Goal: Task Accomplishment & Management: Use online tool/utility

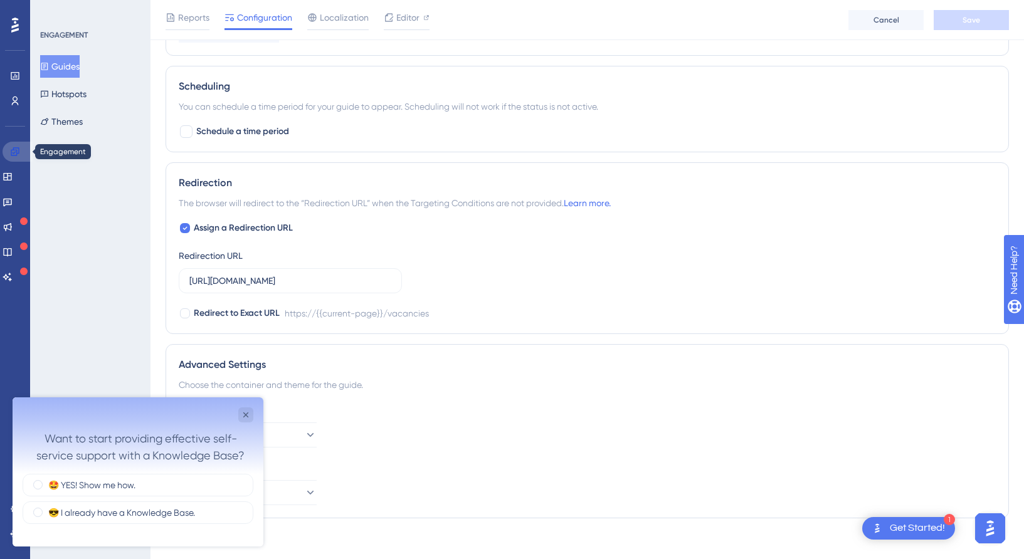
click at [16, 157] on link at bounding box center [18, 152] width 30 height 20
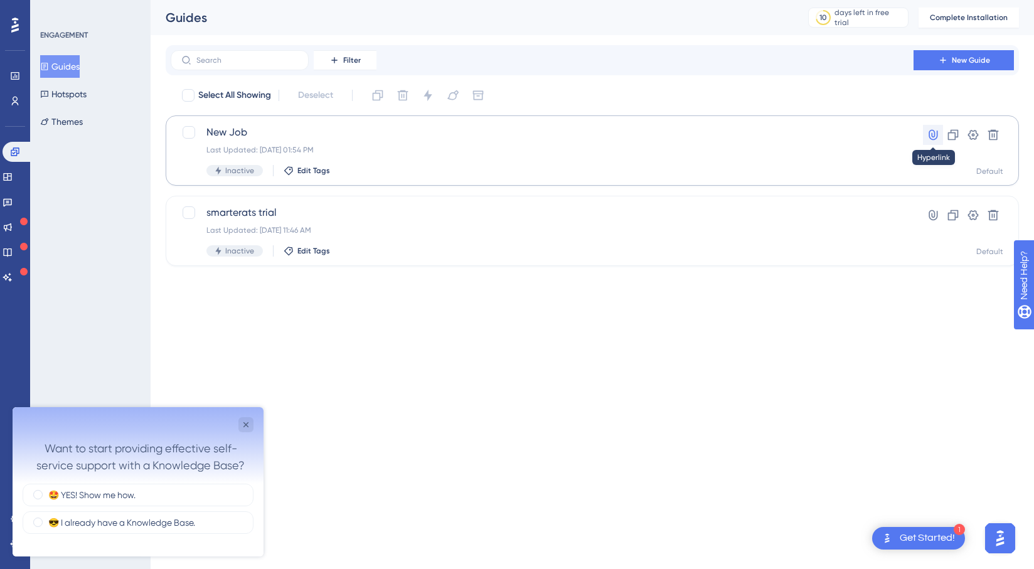
click at [936, 132] on icon at bounding box center [932, 135] width 9 height 11
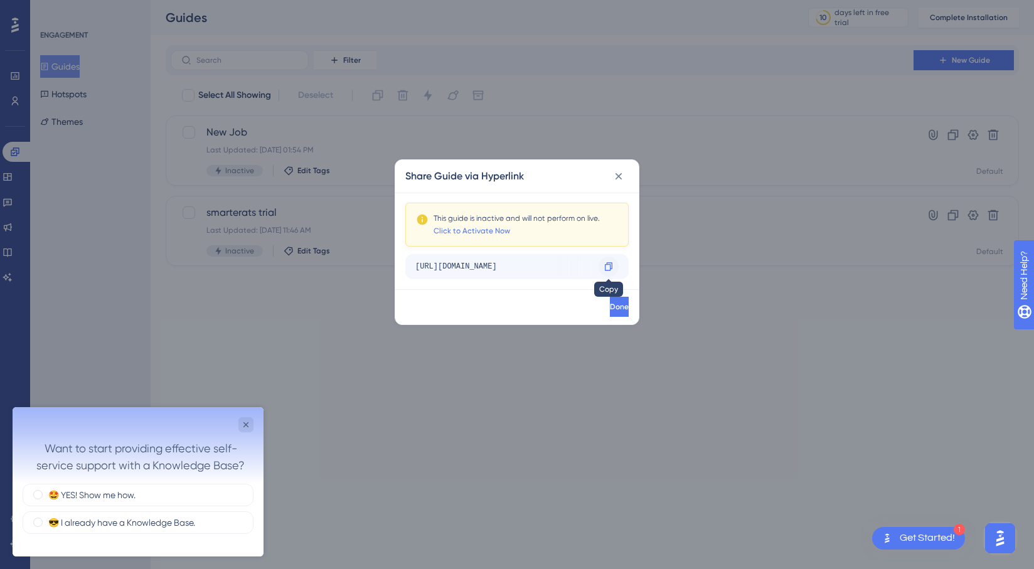
click at [610, 265] on icon at bounding box center [609, 266] width 8 height 8
click at [624, 172] on icon at bounding box center [618, 176] width 13 height 13
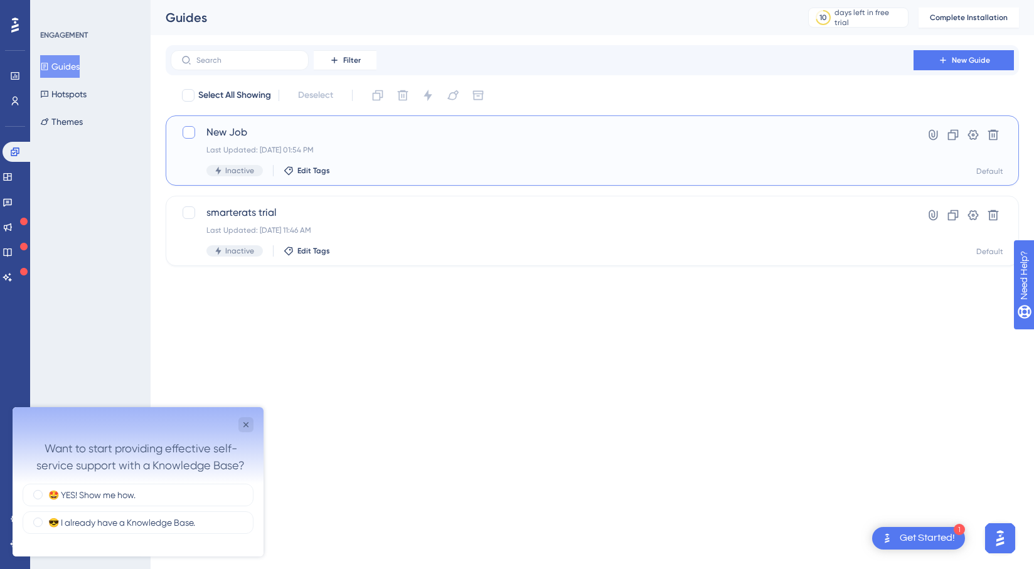
click at [192, 132] on div at bounding box center [188, 132] width 13 height 13
click at [192, 132] on icon at bounding box center [189, 132] width 8 height 10
checkbox input "false"
click at [285, 127] on span "New Job" at bounding box center [541, 132] width 671 height 15
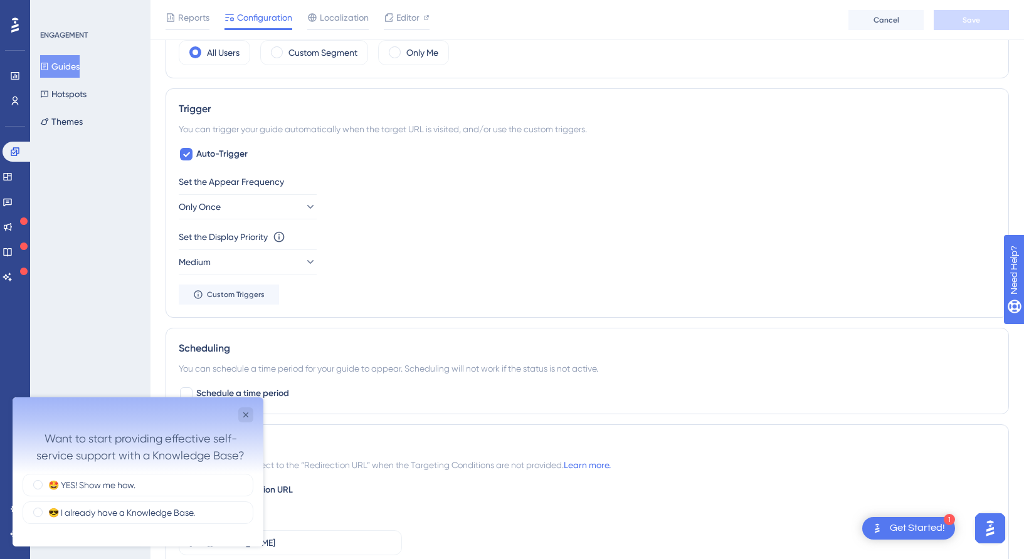
scroll to position [714, 0]
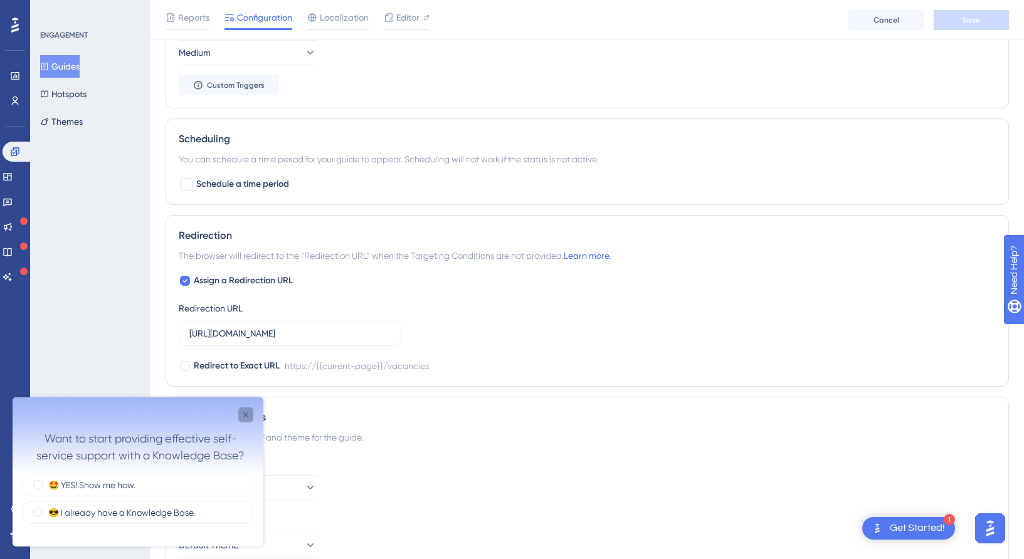
click at [244, 414] on icon "Close survey" at bounding box center [245, 415] width 5 height 5
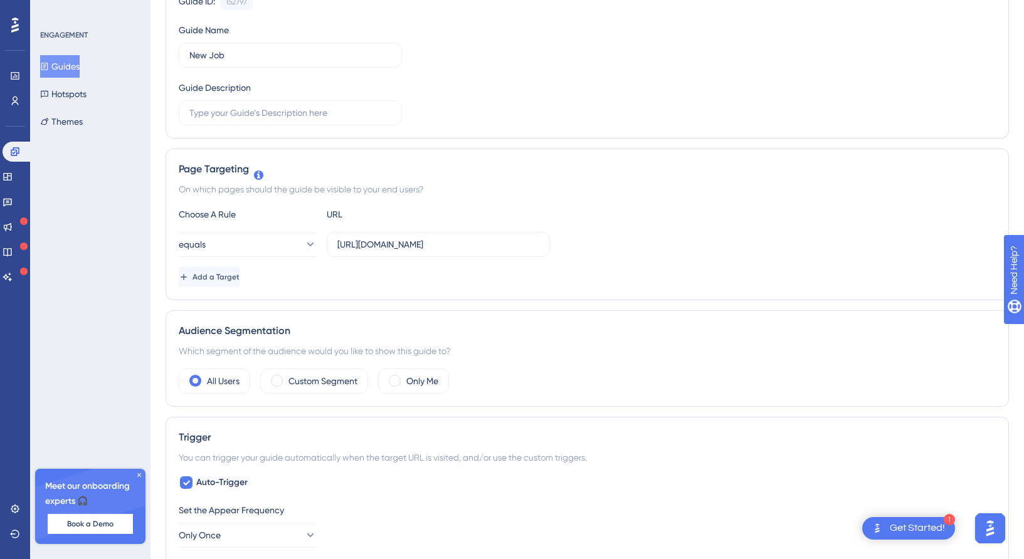
scroll to position [23, 0]
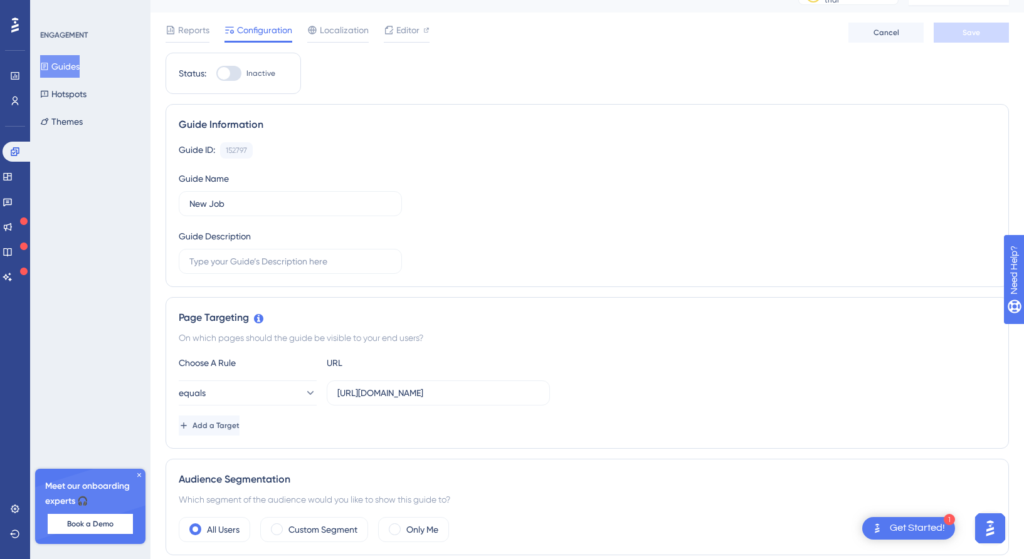
click at [914, 525] on div "Get Started!" at bounding box center [917, 529] width 55 height 14
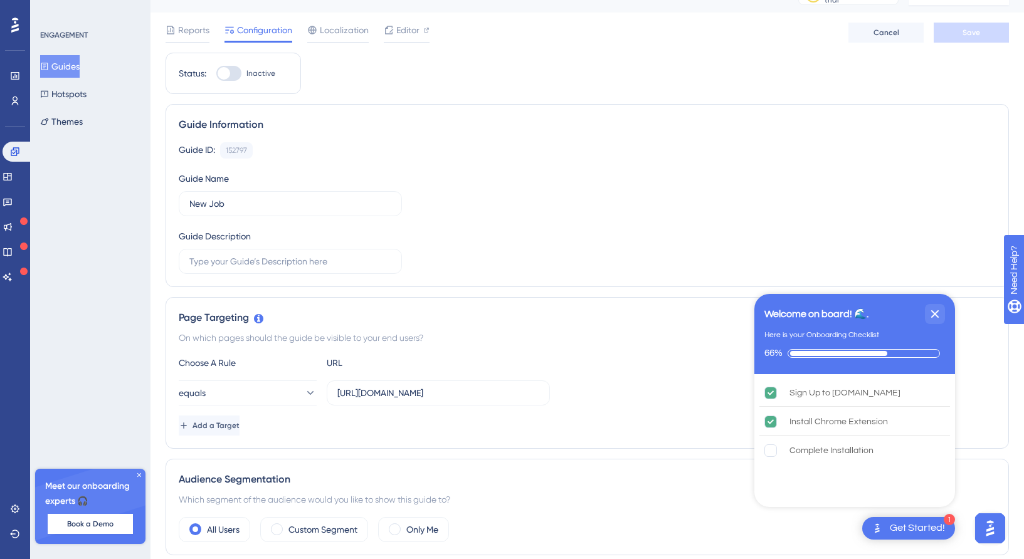
click at [990, 531] on img "Open AI Assistant Launcher" at bounding box center [990, 528] width 23 height 23
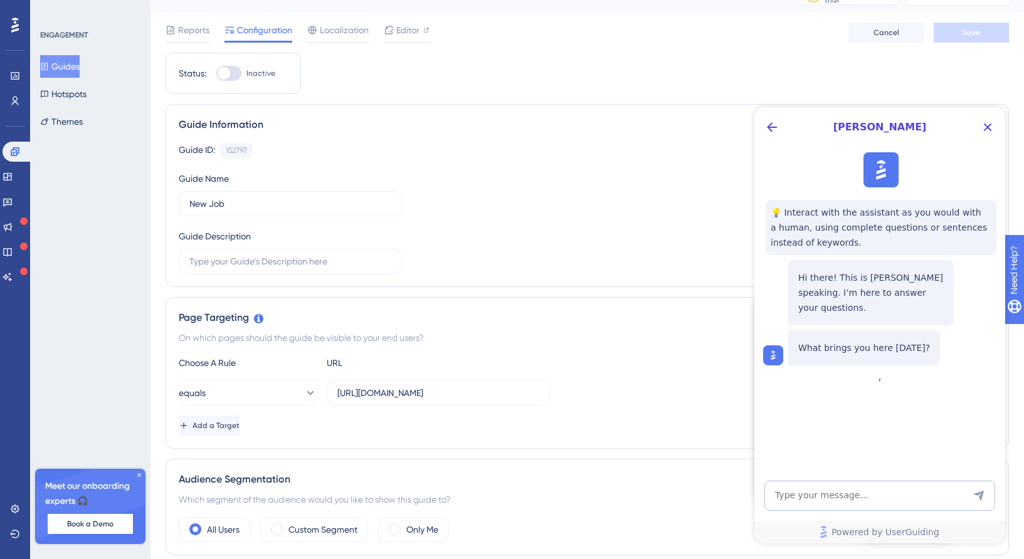
scroll to position [0, 0]
click at [772, 121] on icon "Back Button" at bounding box center [771, 127] width 15 height 15
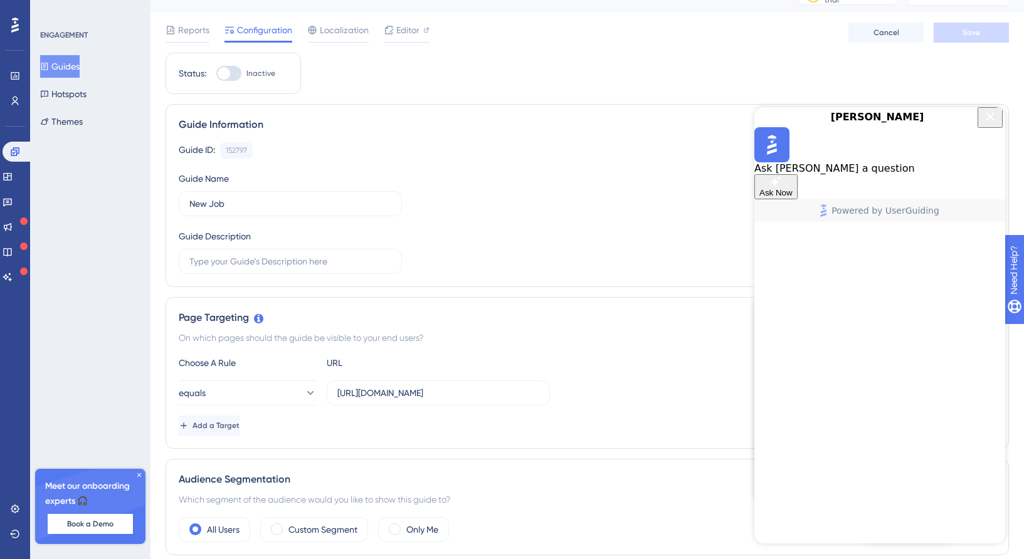
click at [994, 124] on icon "Close Button" at bounding box center [990, 116] width 15 height 15
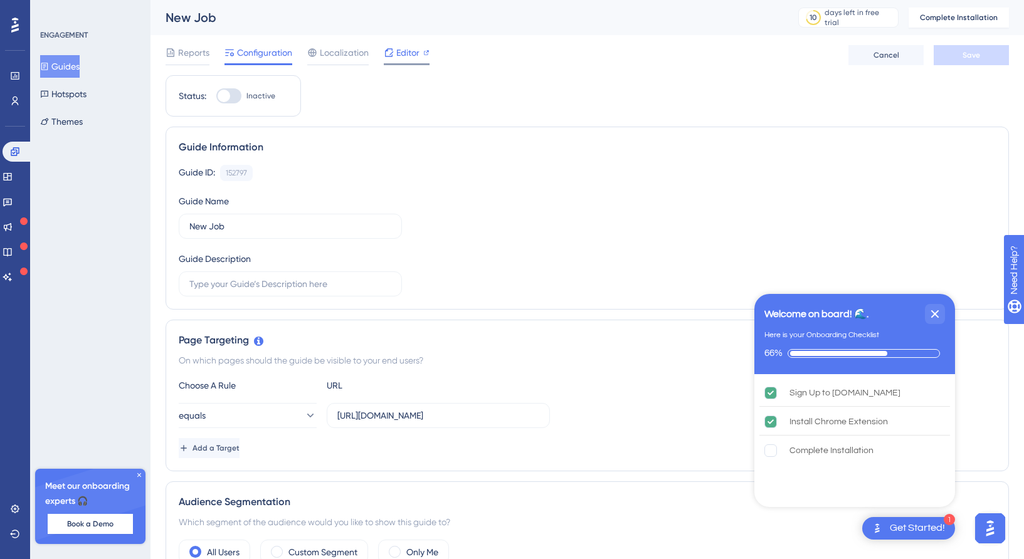
click at [394, 47] on div "Editor" at bounding box center [407, 52] width 46 height 15
